Goal: Information Seeking & Learning: Learn about a topic

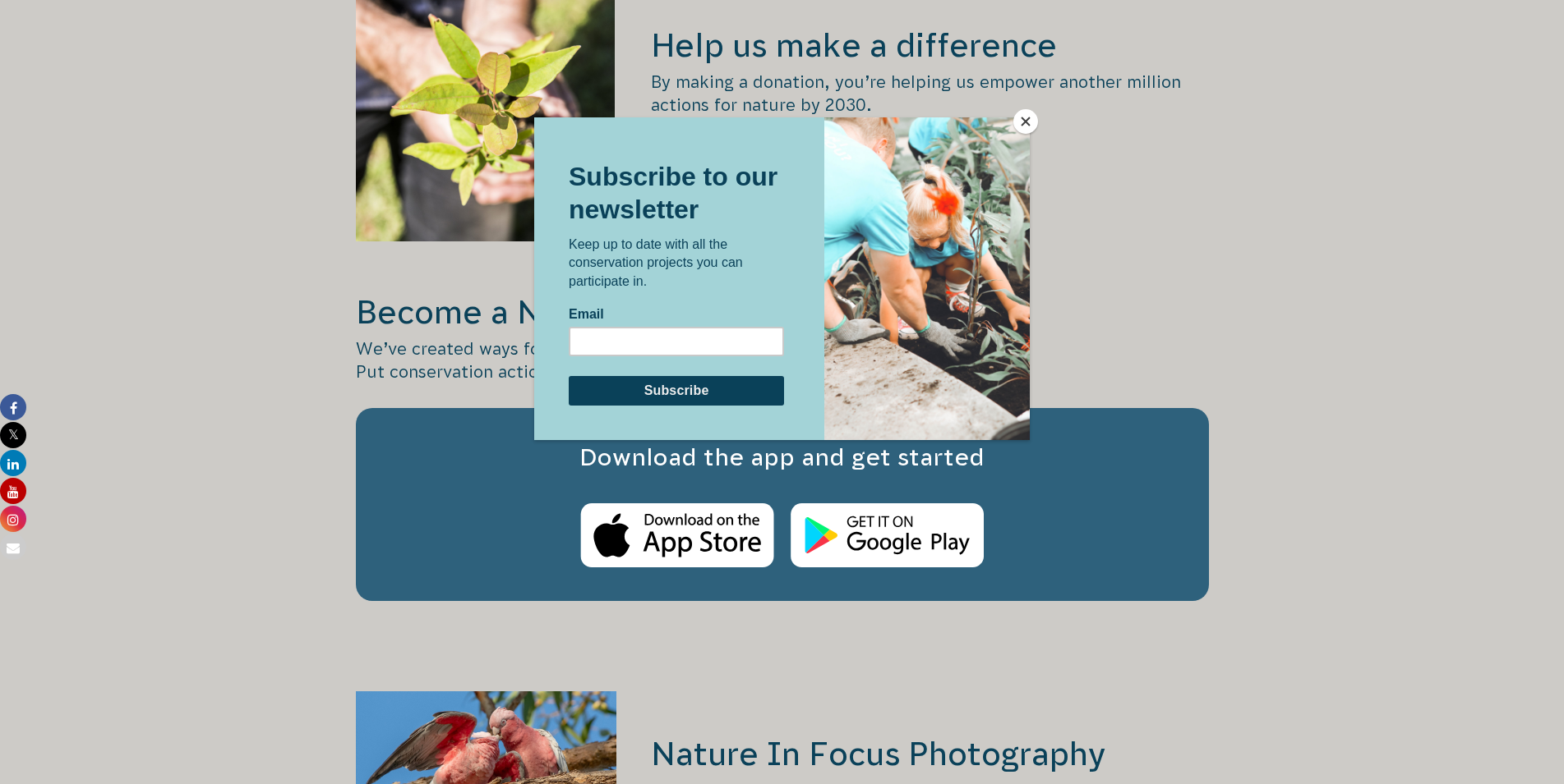
click at [1026, 123] on button "Close" at bounding box center [1025, 121] width 25 height 25
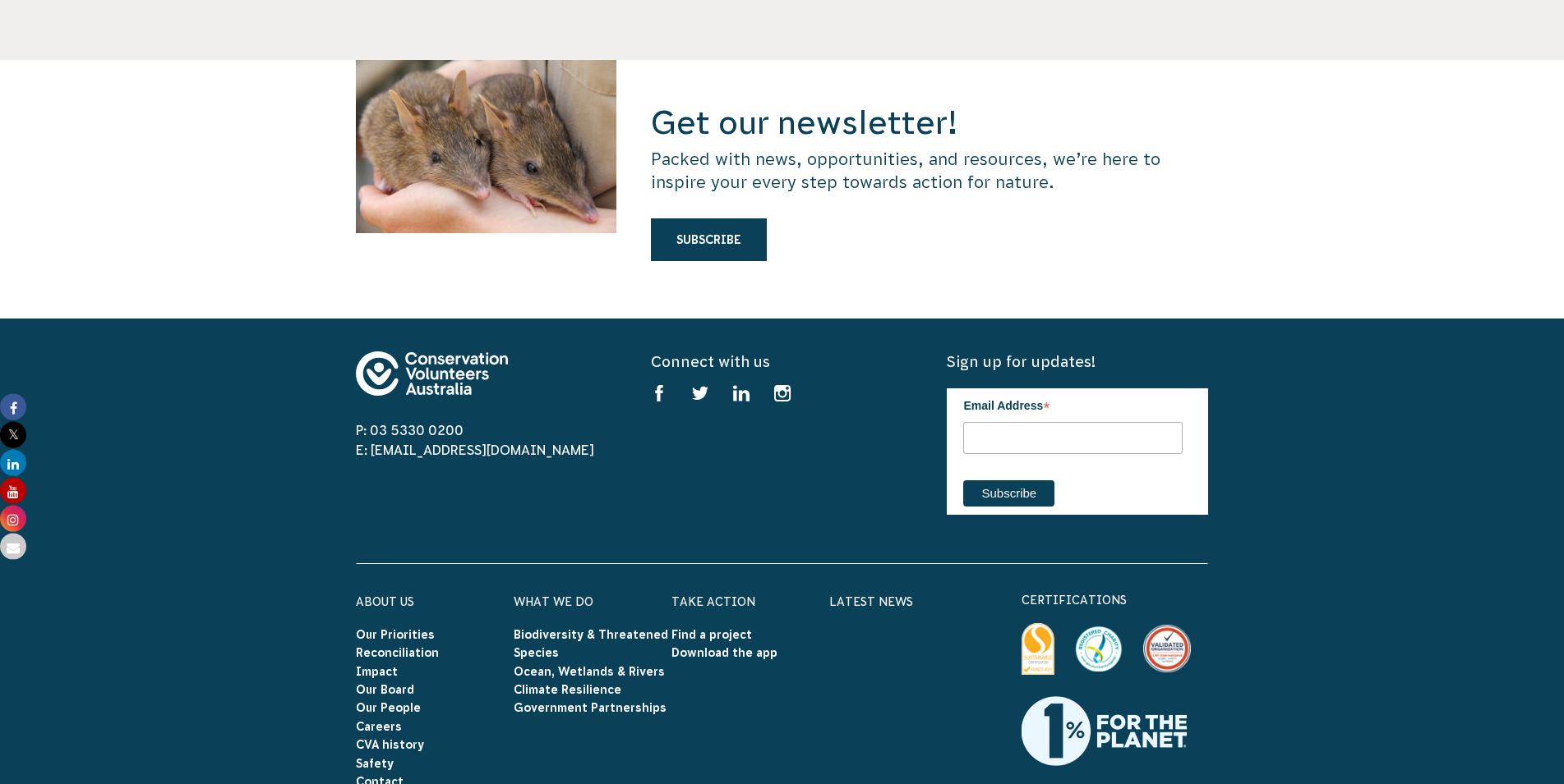
scroll to position [4607, 0]
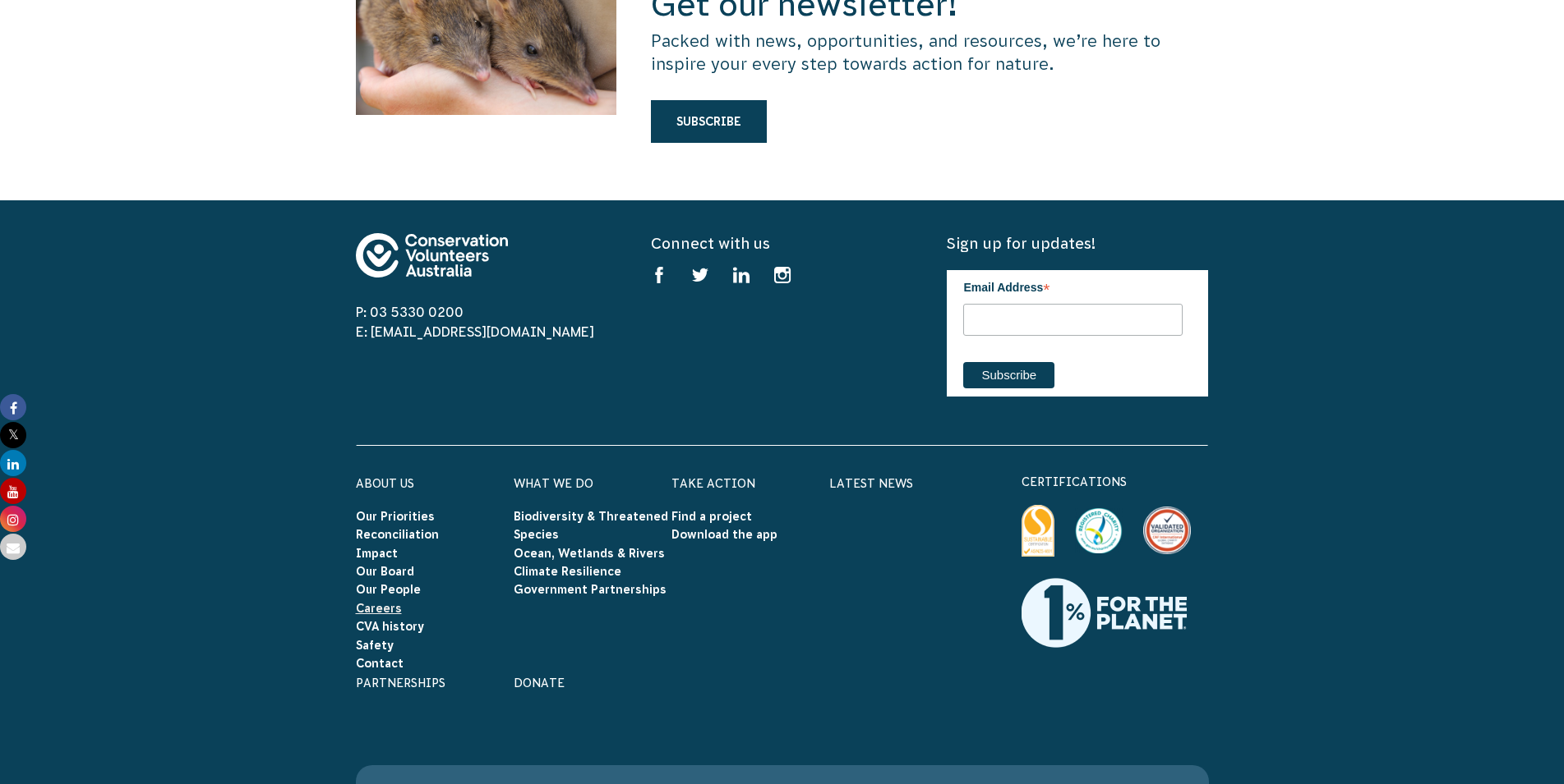
click at [383, 602] on link "Careers" at bounding box center [378, 609] width 46 height 13
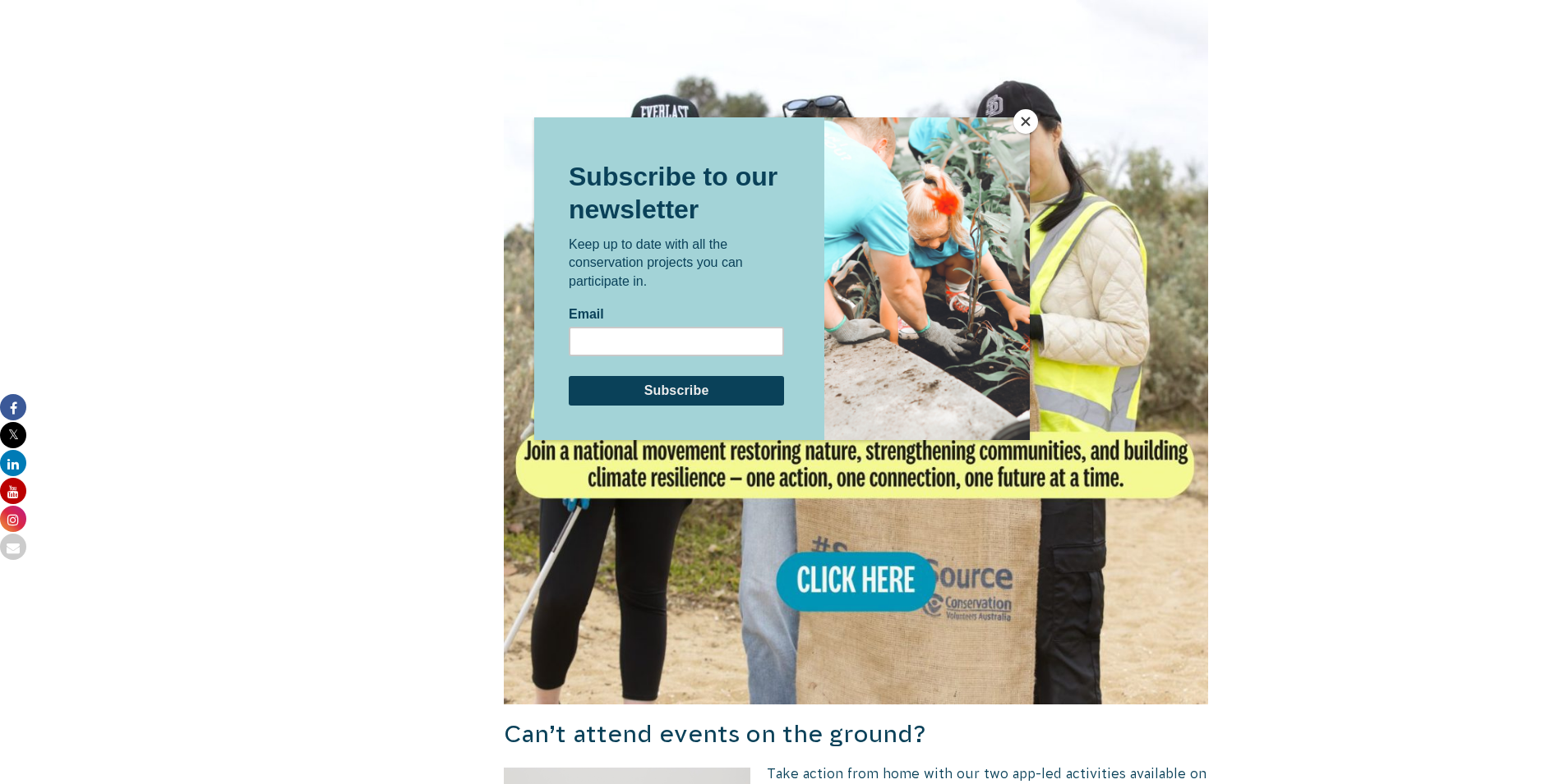
click at [1030, 122] on button "Close" at bounding box center [1025, 121] width 25 height 25
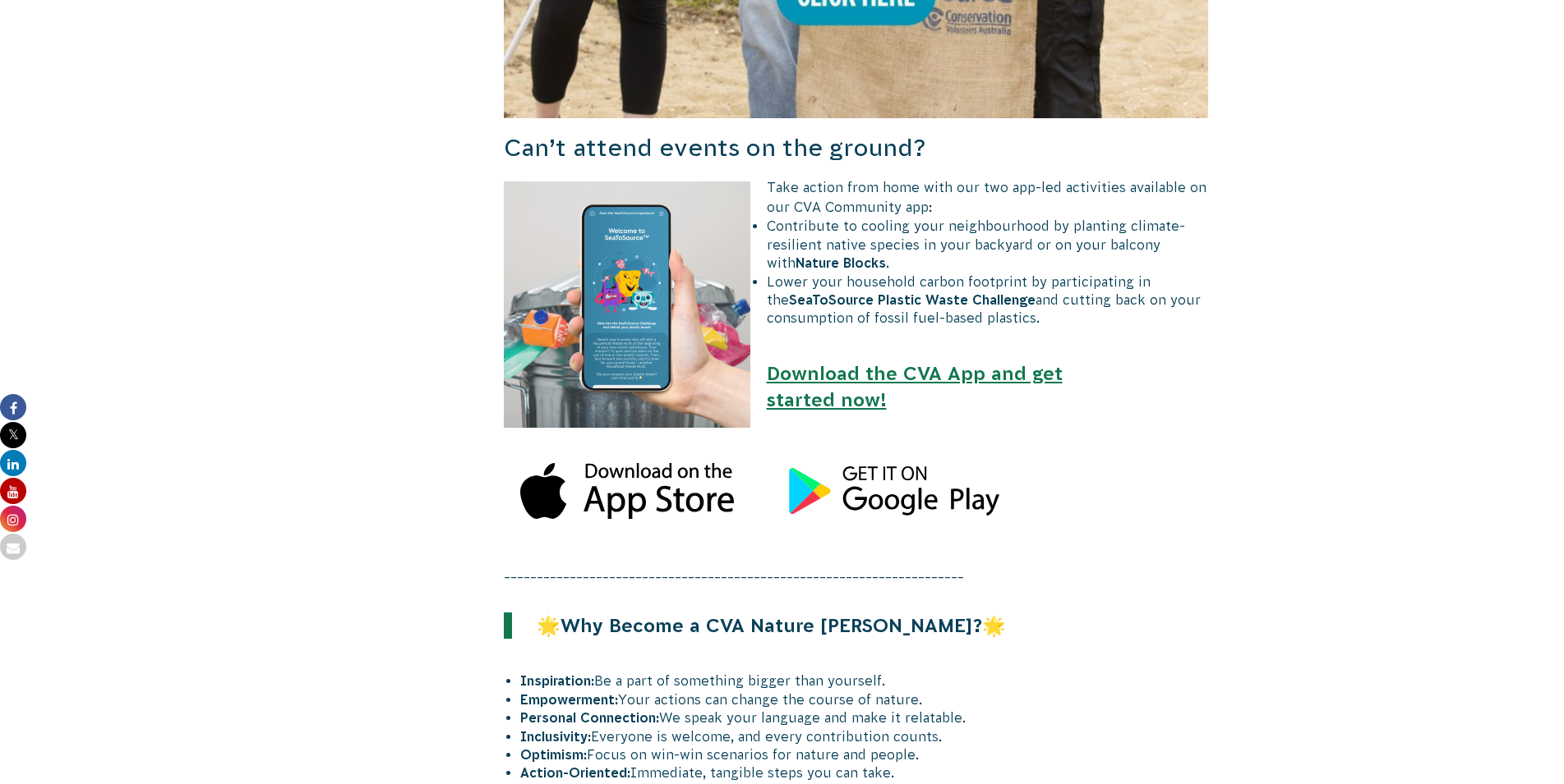
scroll to position [2178, 0]
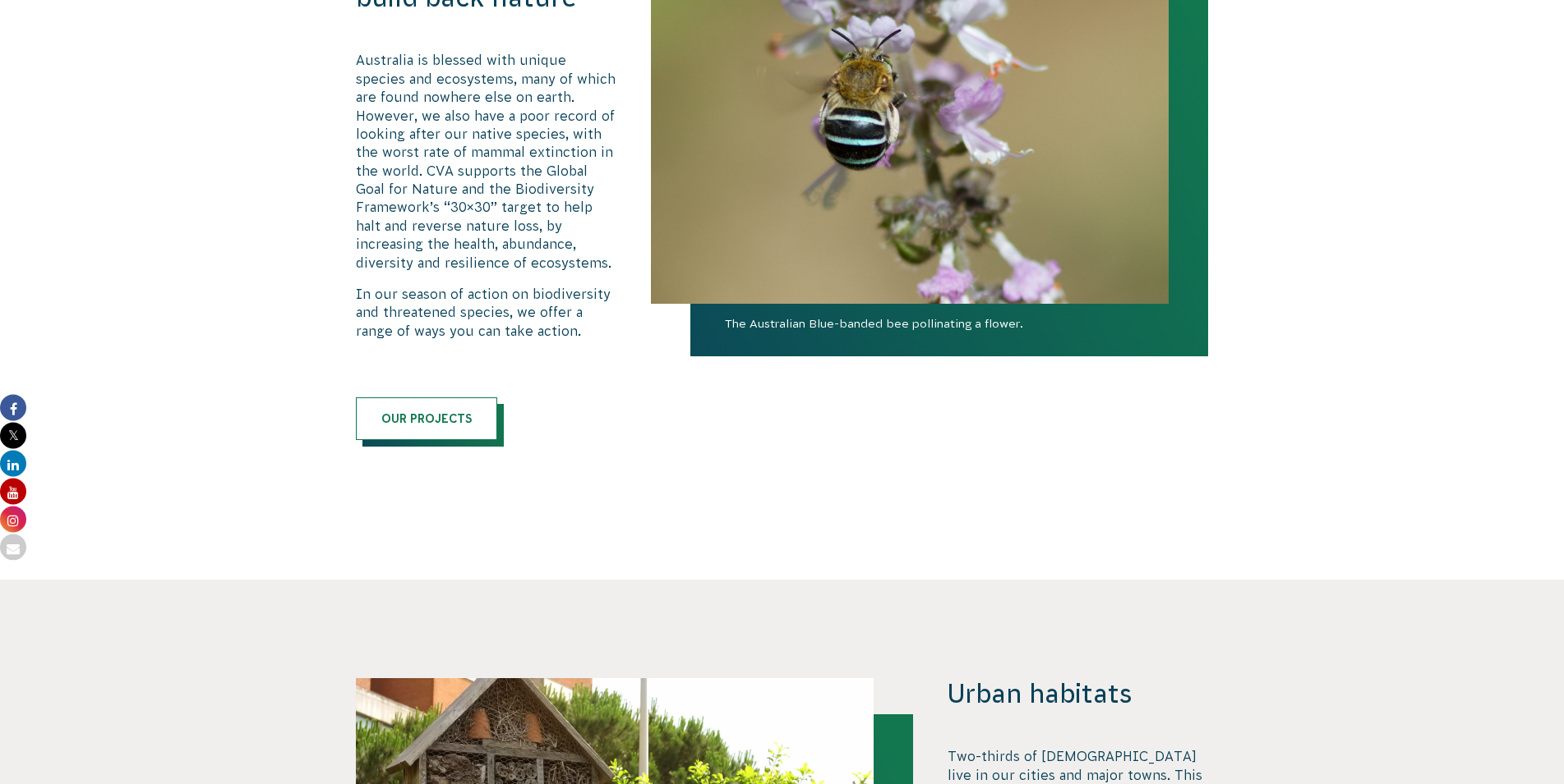
scroll to position [1005, 0]
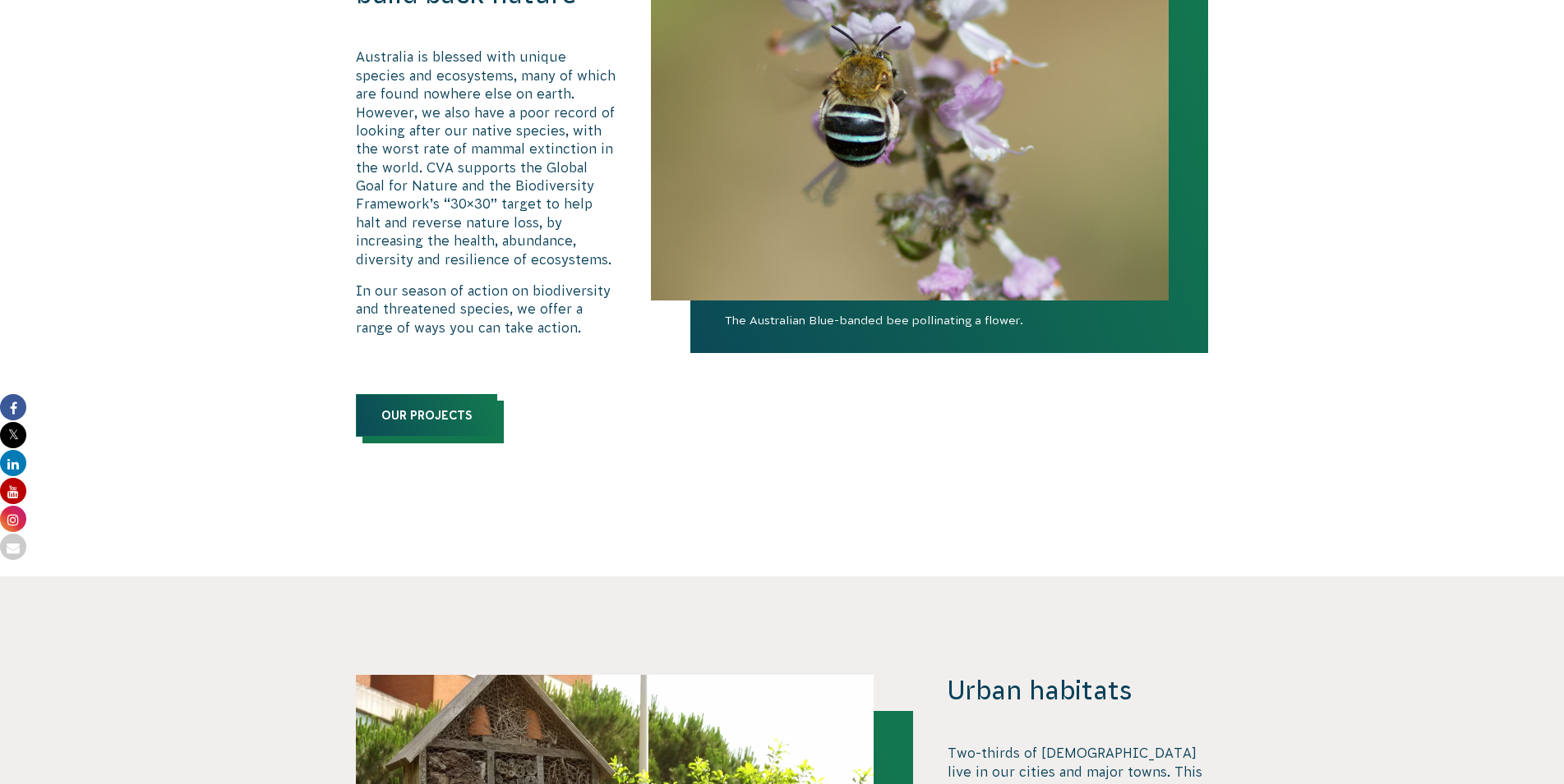
click at [428, 412] on link "Our Projects" at bounding box center [426, 415] width 141 height 43
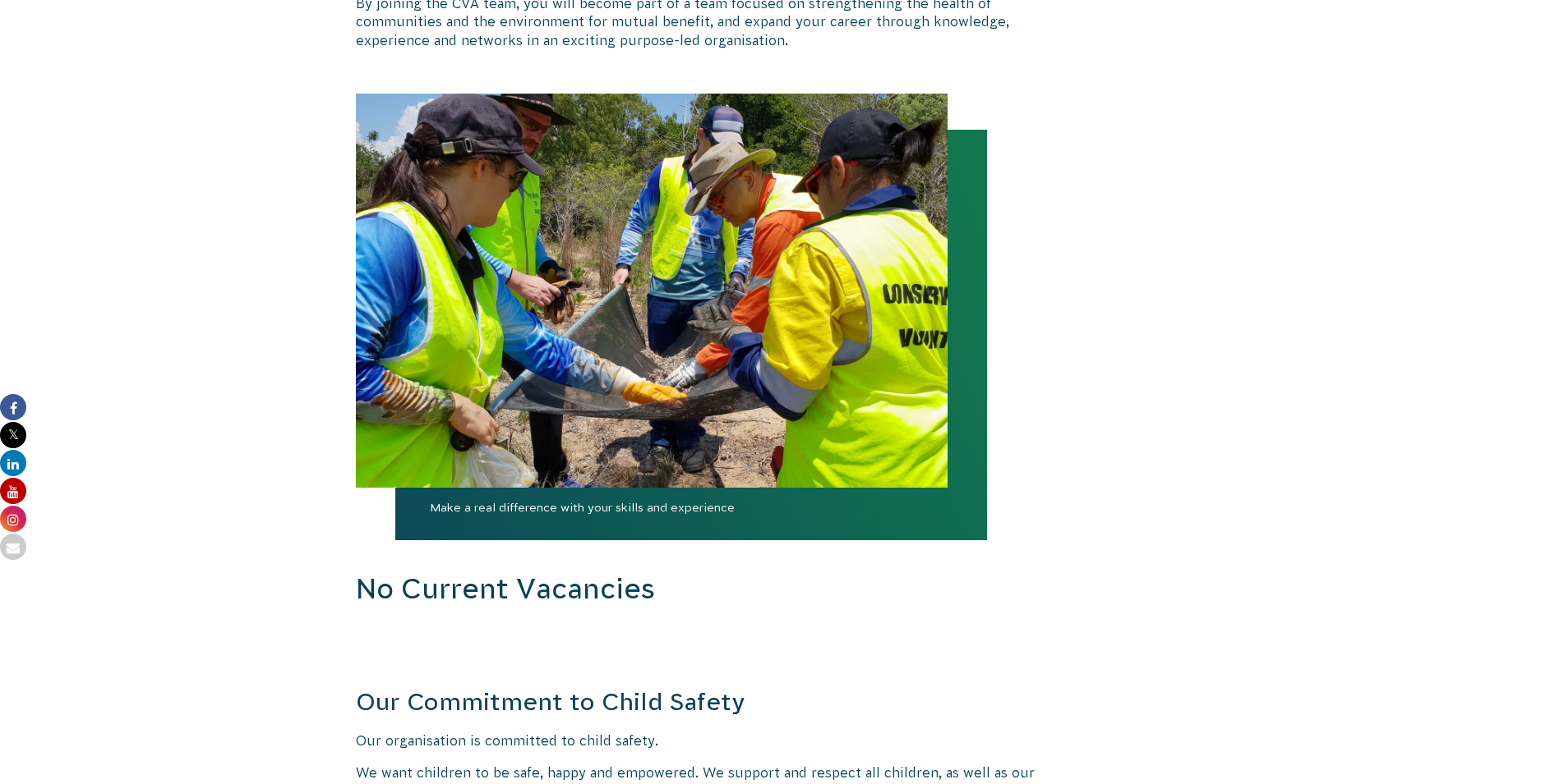
scroll to position [1675, 0]
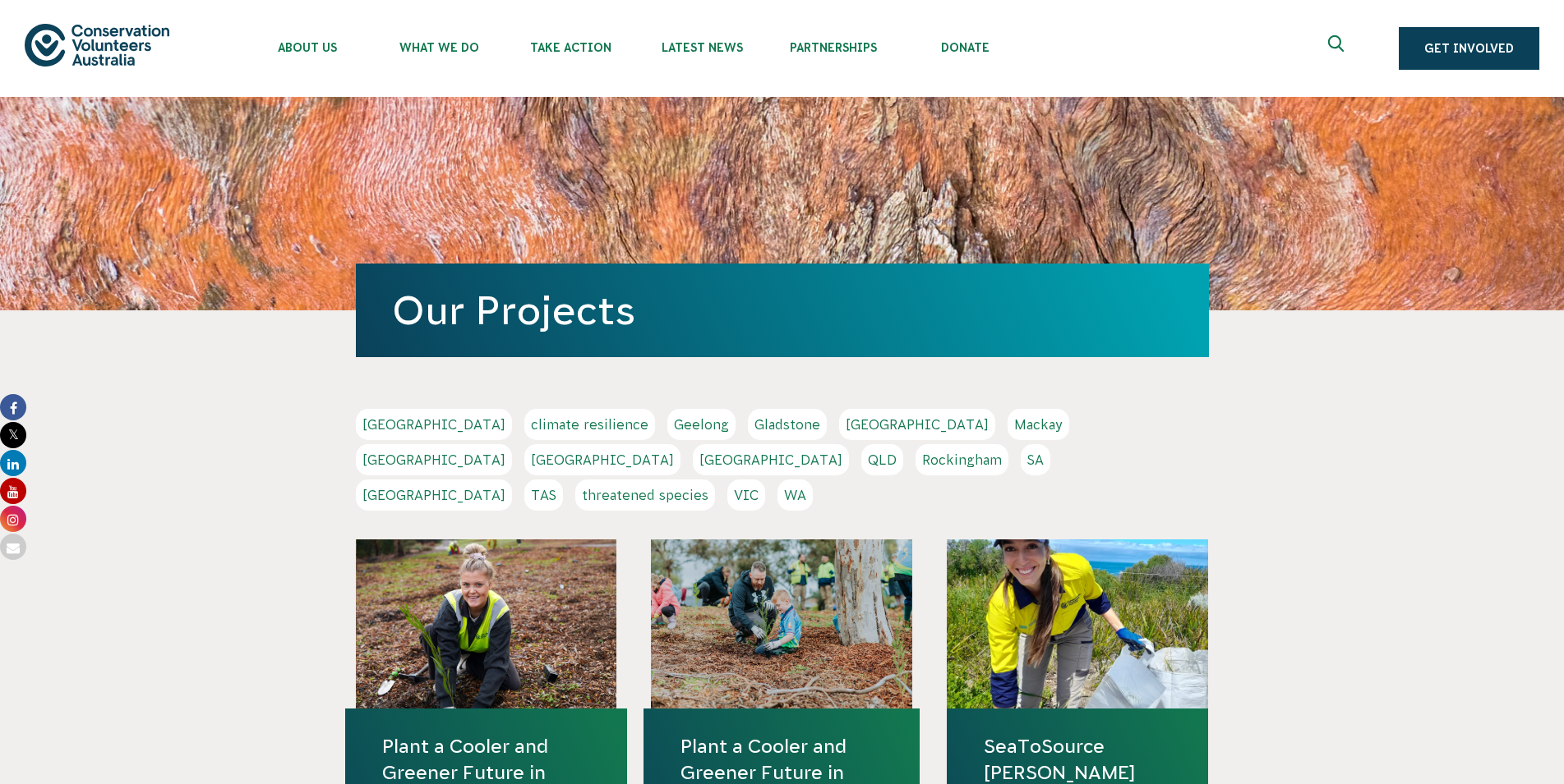
click at [679, 480] on link "threatened species" at bounding box center [644, 495] width 139 height 31
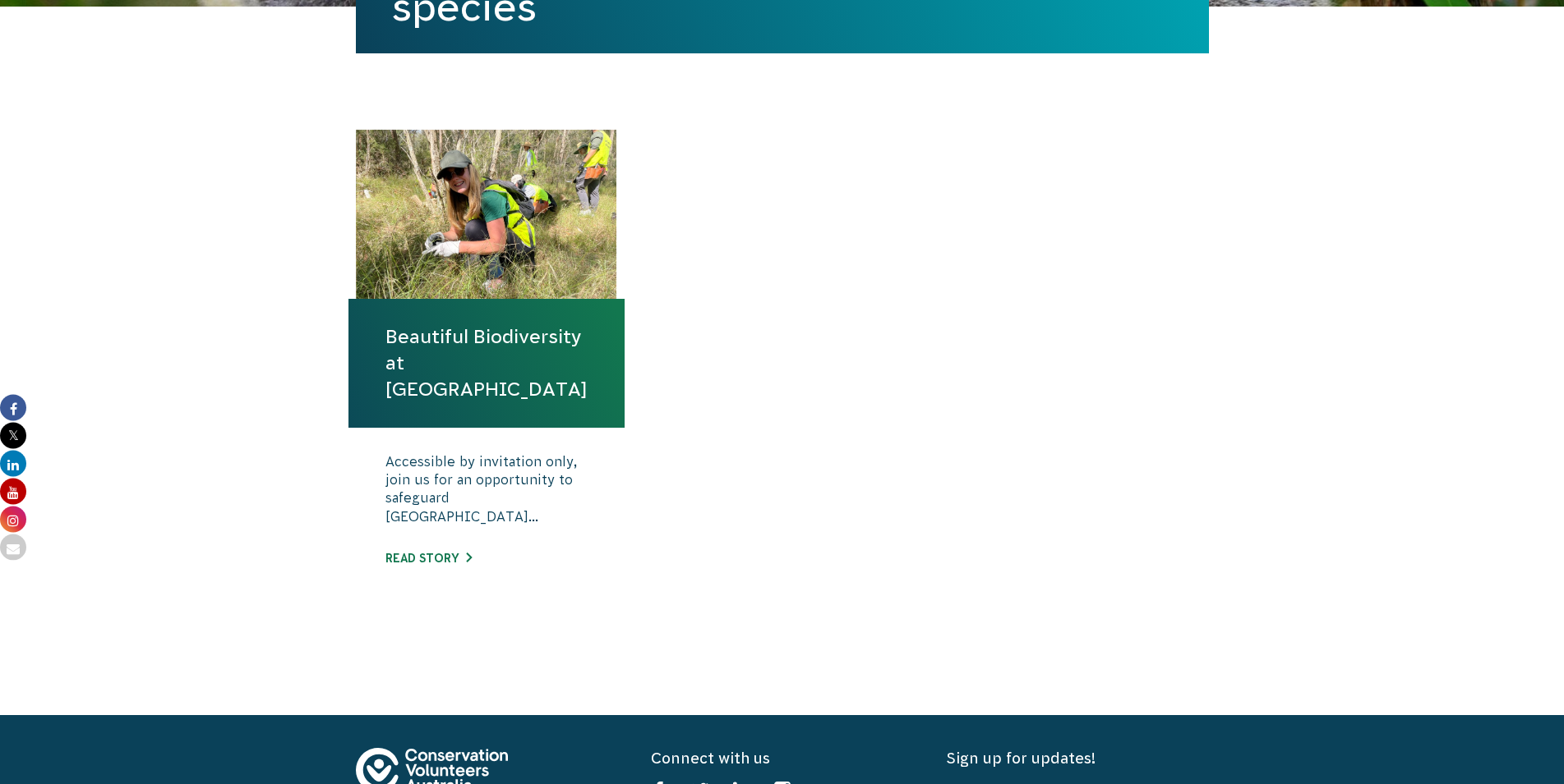
scroll to position [502, 0]
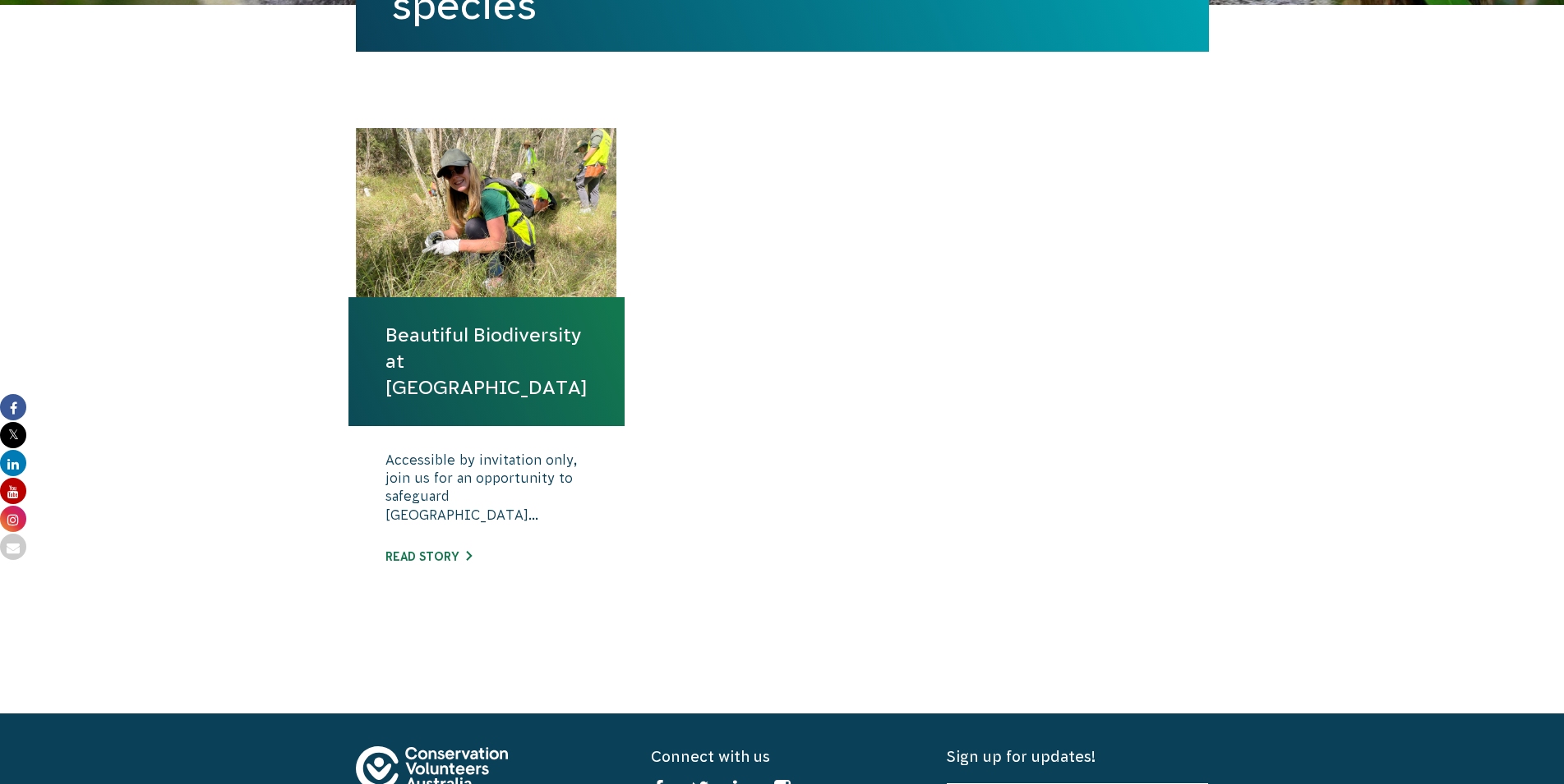
click at [498, 370] on link "Beautiful Biodiversity at [GEOGRAPHIC_DATA]" at bounding box center [486, 362] width 202 height 80
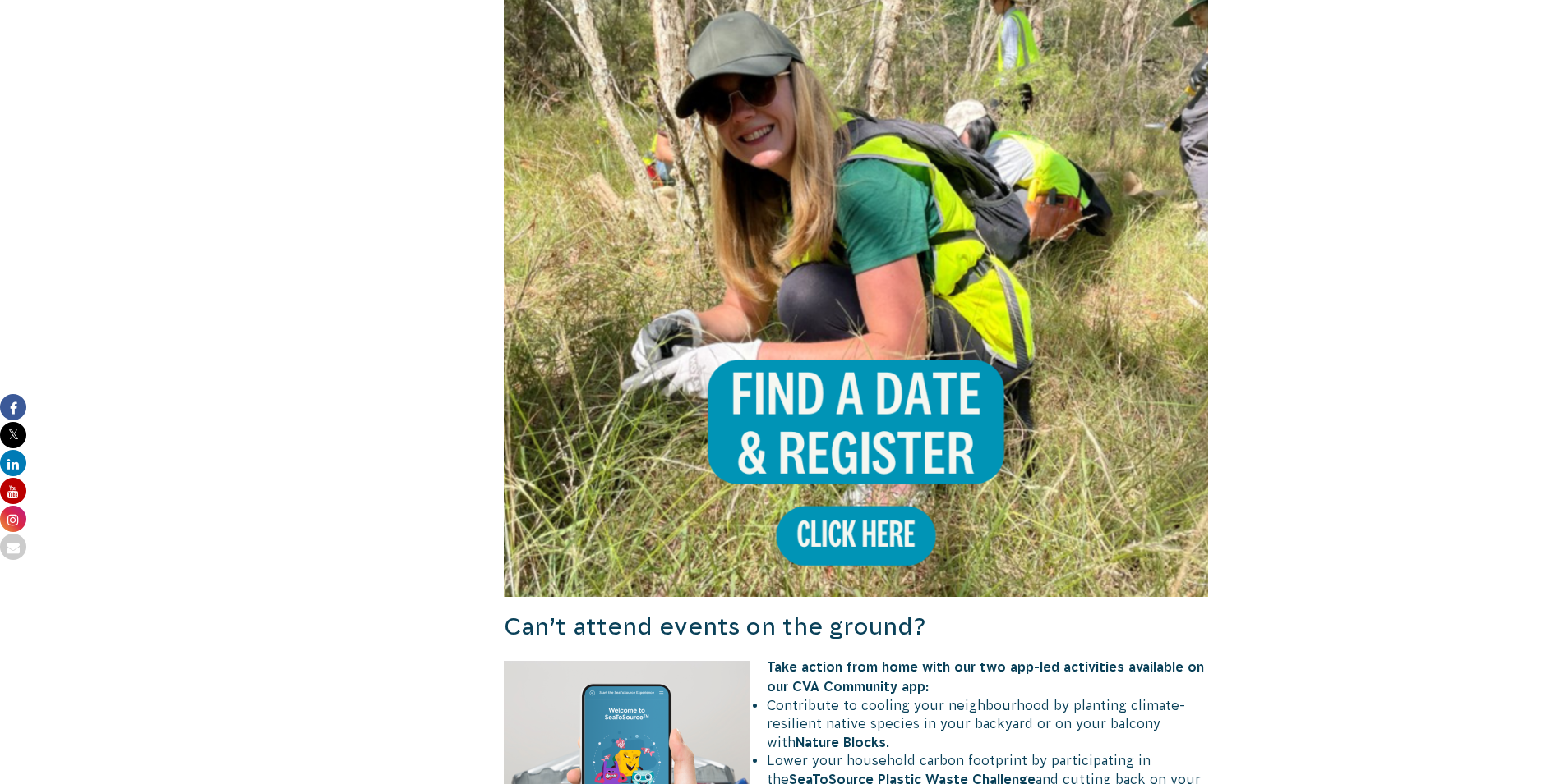
scroll to position [1592, 0]
